Goal: Information Seeking & Learning: Learn about a topic

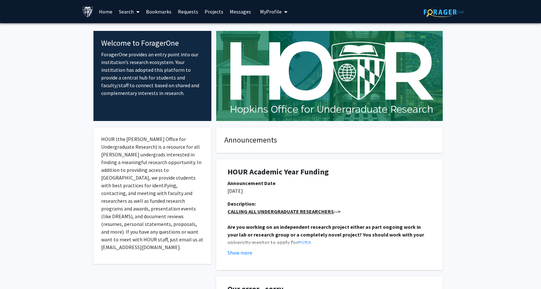
click at [134, 12] on span at bounding box center [137, 12] width 6 height 23
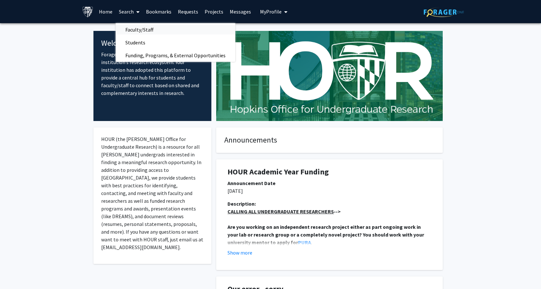
click at [137, 33] on span "Faculty/Staff" at bounding box center [139, 29] width 47 height 13
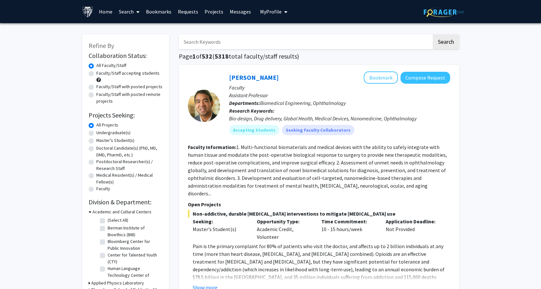
click at [205, 46] on input "Search Keywords" at bounding box center [305, 41] width 253 height 15
type input "healthcare"
click at [432, 34] on button "Search" at bounding box center [445, 41] width 26 height 15
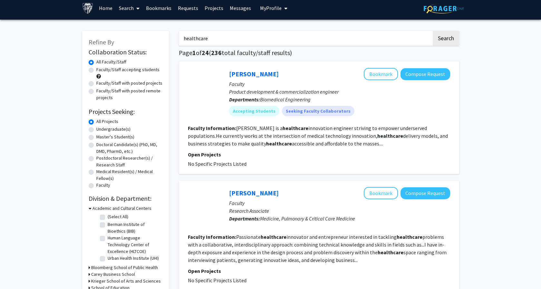
scroll to position [5, 0]
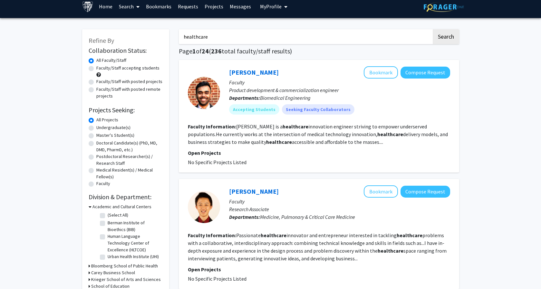
click at [96, 126] on label "Undergraduate(s)" at bounding box center [113, 127] width 34 height 7
click at [96, 126] on input "Undergraduate(s)" at bounding box center [98, 126] width 4 height 4
radio input "true"
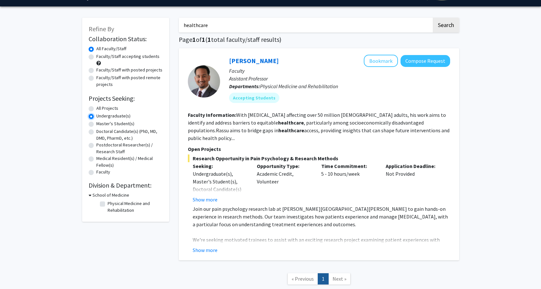
scroll to position [18, 0]
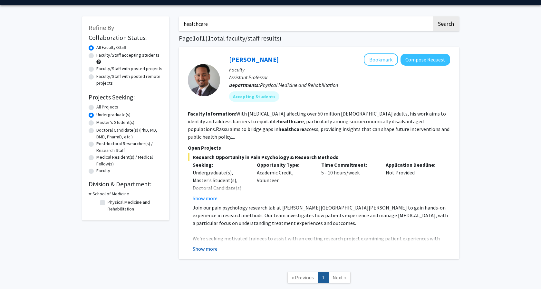
click at [208, 245] on button "Show more" at bounding box center [205, 249] width 25 height 8
